Goal: Information Seeking & Learning: Check status

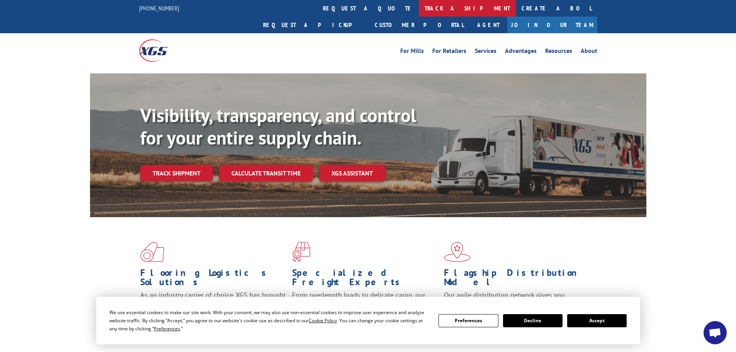
click at [419, 10] on link "track a shipment" at bounding box center [467, 8] width 97 height 17
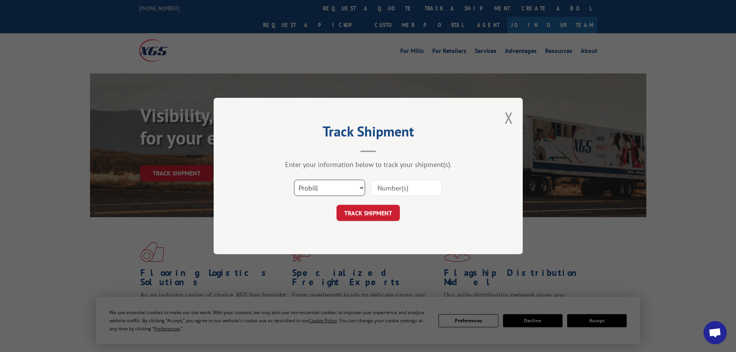
drag, startPoint x: 333, startPoint y: 186, endPoint x: 329, endPoint y: 195, distance: 10.3
click at [331, 186] on select "Select category... Probill BOL PO" at bounding box center [329, 188] width 71 height 16
select select "bol"
click at [294, 180] on select "Select category... Probill BOL PO" at bounding box center [329, 188] width 71 height 16
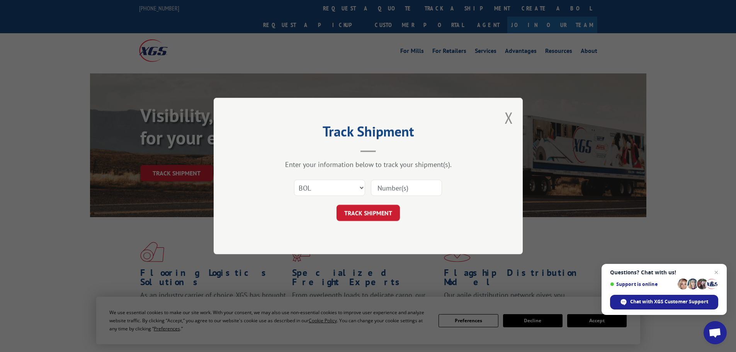
click at [411, 189] on input at bounding box center [406, 188] width 71 height 16
type input "5562603"
click at [336, 205] on button "TRACK SHIPMENT" at bounding box center [367, 213] width 63 height 16
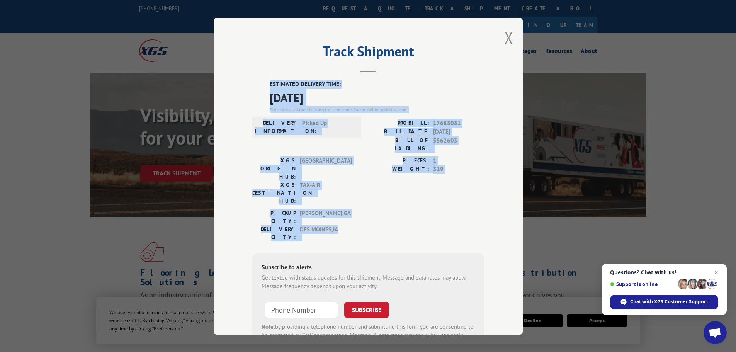
drag, startPoint x: 342, startPoint y: 189, endPoint x: 266, endPoint y: 84, distance: 129.7
click at [266, 84] on div "ESTIMATED DELIVERY TIME: [DATE] The estimated time is using the time zone for t…" at bounding box center [368, 219] width 232 height 278
copy div "ESTIMATED DELIVERY TIME: [DATE] The estimated time is using the time zone for t…"
